Goal: Contribute content

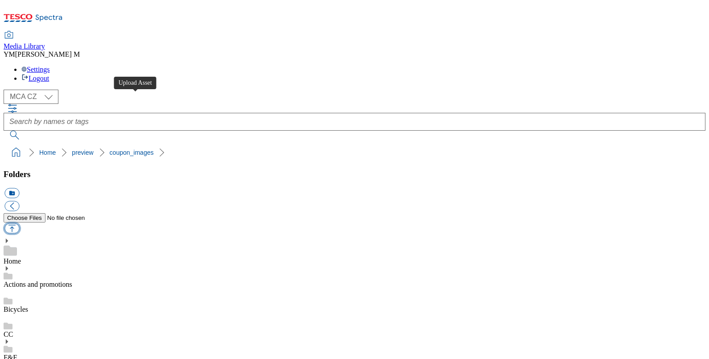
click at [19, 223] on button "button" at bounding box center [11, 228] width 15 height 10
type input "C:\fakepath\MB2_1101_F.jpg"
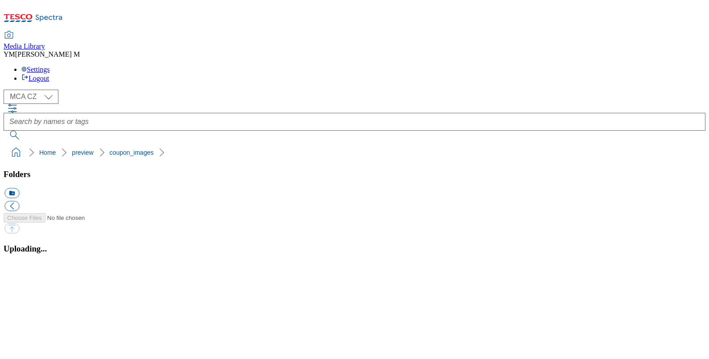
scroll to position [121, 0]
click at [18, 263] on button "button" at bounding box center [10, 267] width 13 height 8
click at [18, 271] on button "button" at bounding box center [10, 267] width 13 height 8
